Goal: Use online tool/utility: Utilize a website feature to perform a specific function

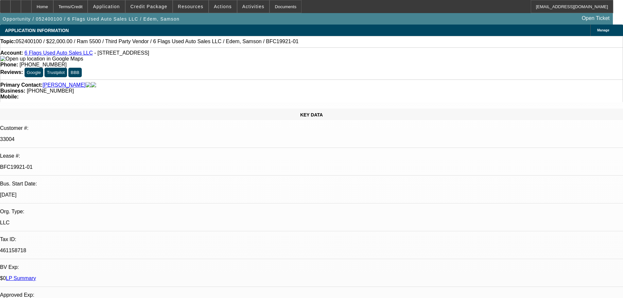
select select "0"
select select "2"
select select "0"
select select "6"
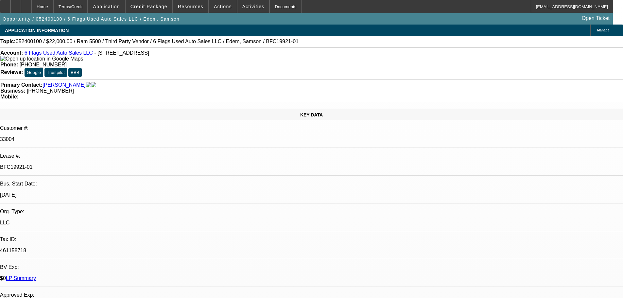
select select "0"
select select "2"
select select "0"
select select "6"
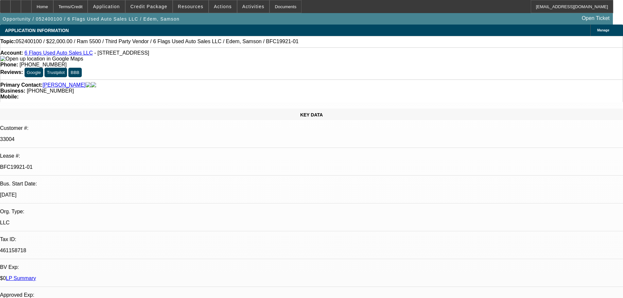
select select "0"
select select "2"
select select "0"
select select "6"
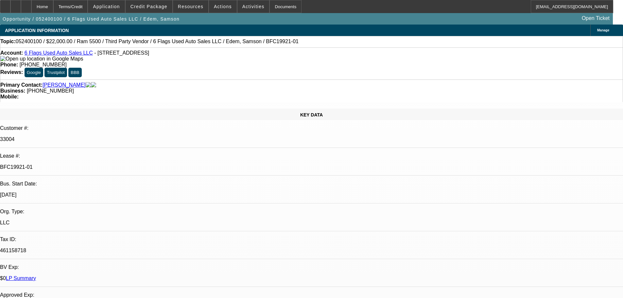
select select "0"
select select "2"
select select "0"
select select "6"
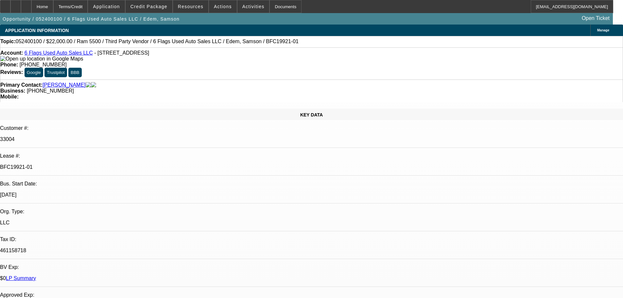
click at [36, 275] on link "LP Summary" at bounding box center [21, 278] width 30 height 6
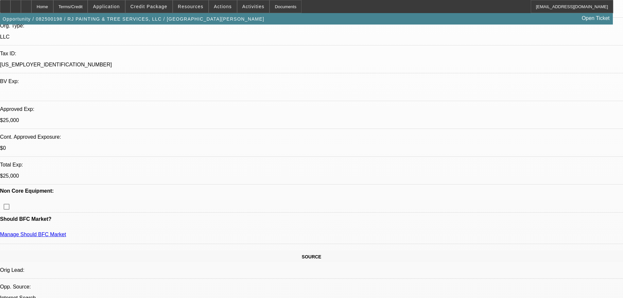
select select "0"
select select "2"
select select "0"
select select "6"
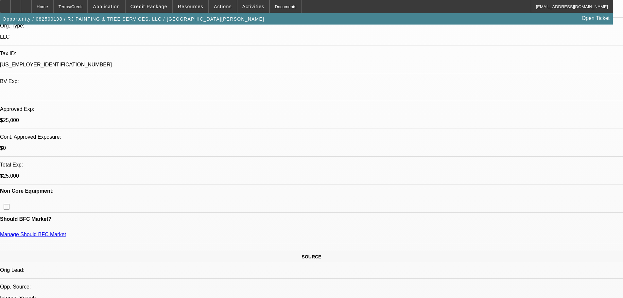
select select "0"
select select "2"
select select "0"
select select "6"
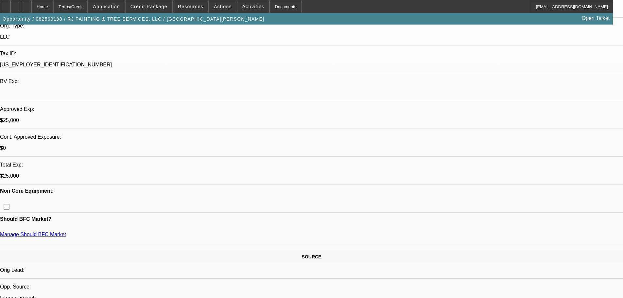
select select "0"
select select "2"
select select "0"
select select "6"
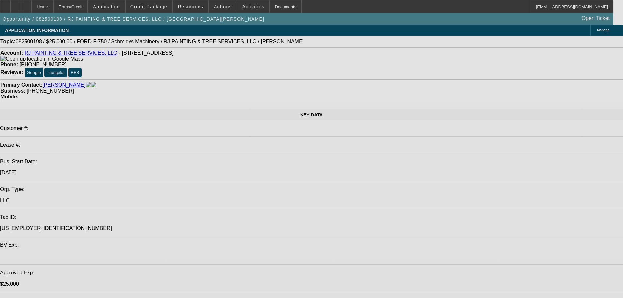
select select "0"
select select "2"
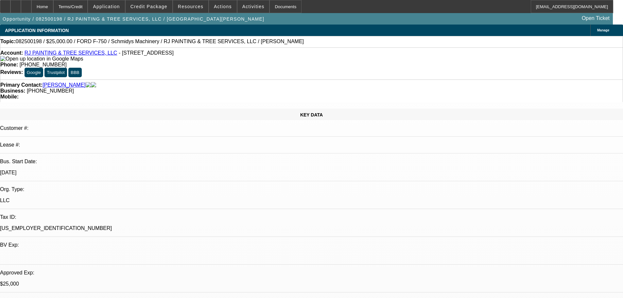
select select "0"
select select "6"
select select "0"
select select "2"
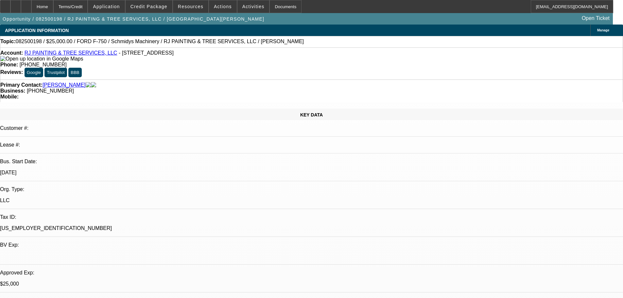
select select "0"
select select "6"
select select "0"
select select "2"
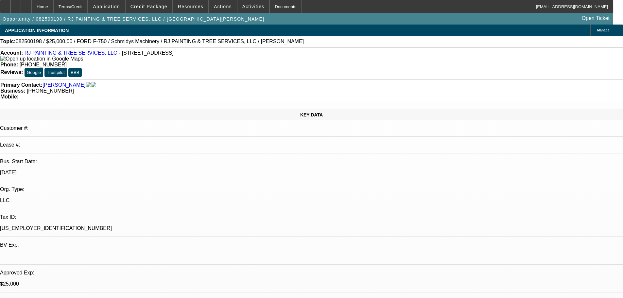
select select "0"
select select "6"
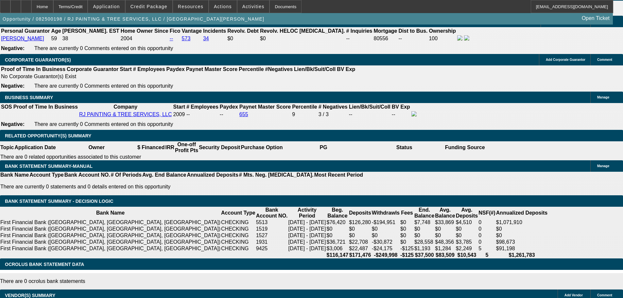
scroll to position [1112, 0]
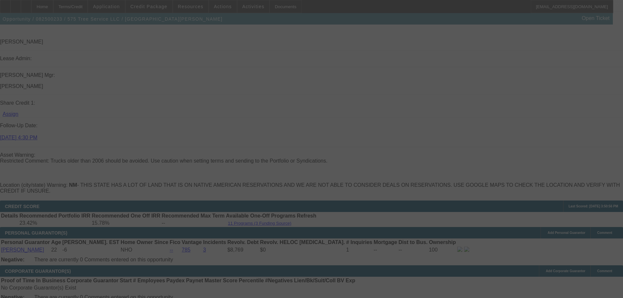
scroll to position [983, 0]
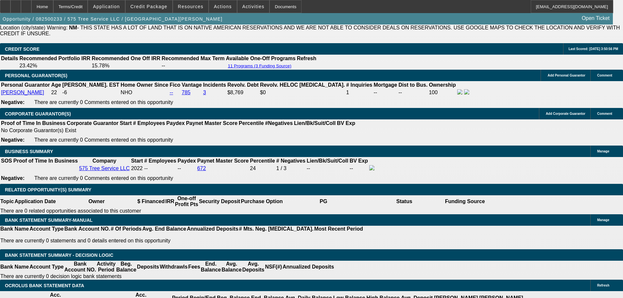
select select "0"
select select "2"
select select "0"
select select "6"
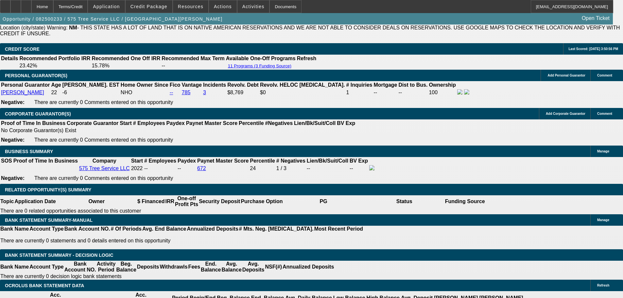
select select "0"
select select "2"
select select "0"
select select "6"
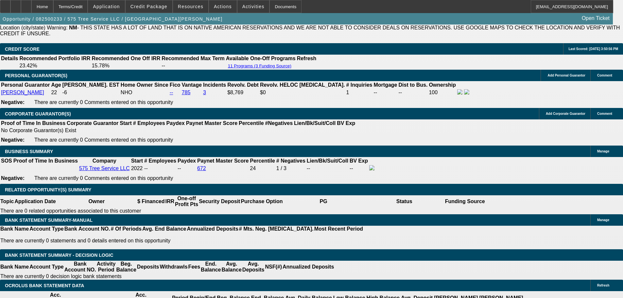
select select "0"
select select "2"
select select "0"
select select "6"
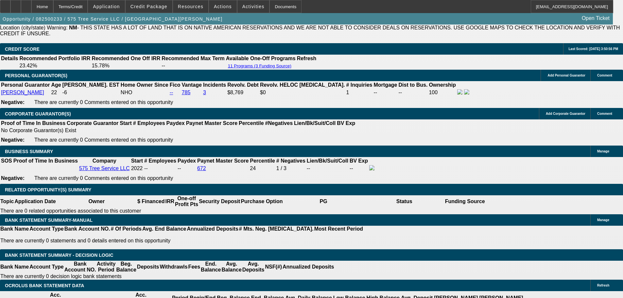
select select "0"
select select "6"
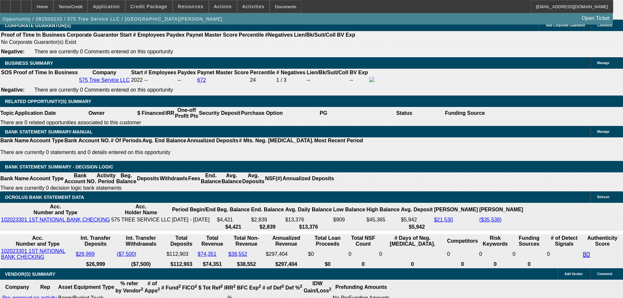
scroll to position [1082, 0]
